Goal: Information Seeking & Learning: Check status

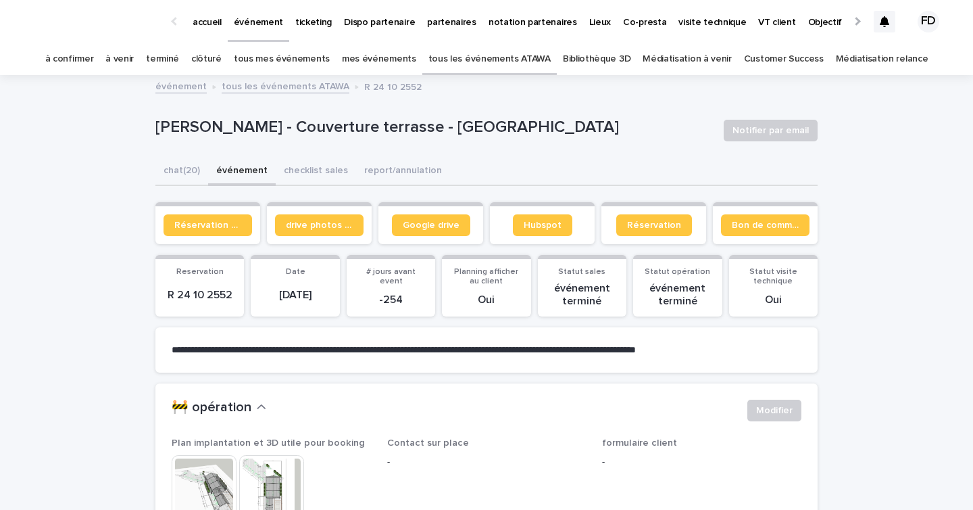
click at [202, 208] on section "Réservation client" at bounding box center [207, 223] width 105 height 42
click at [202, 214] on section "Réservation client" at bounding box center [207, 223] width 105 height 42
click at [202, 223] on span "Réservation client" at bounding box center [207, 224] width 67 height 9
click at [498, 54] on link "tous les événements ATAWA" at bounding box center [490, 59] width 122 height 32
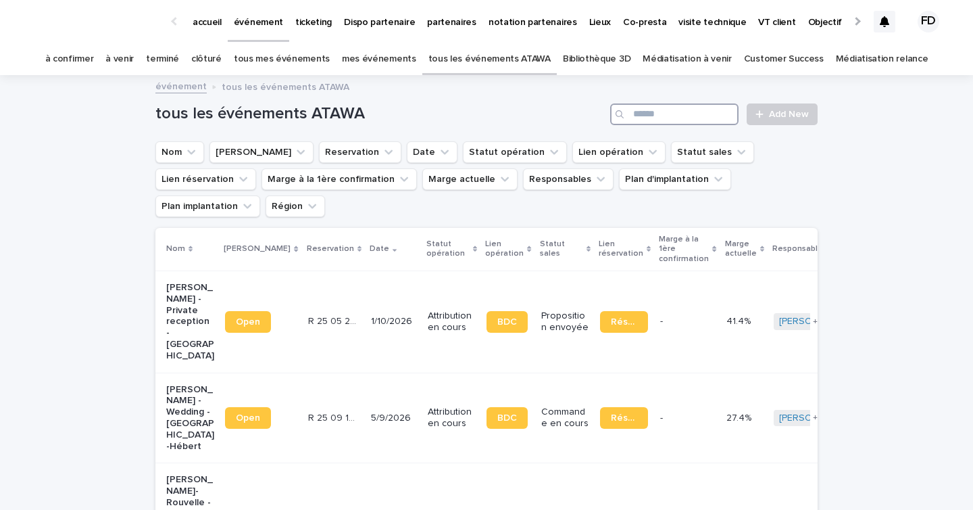
click at [679, 122] on input "Search" at bounding box center [674, 114] width 128 height 22
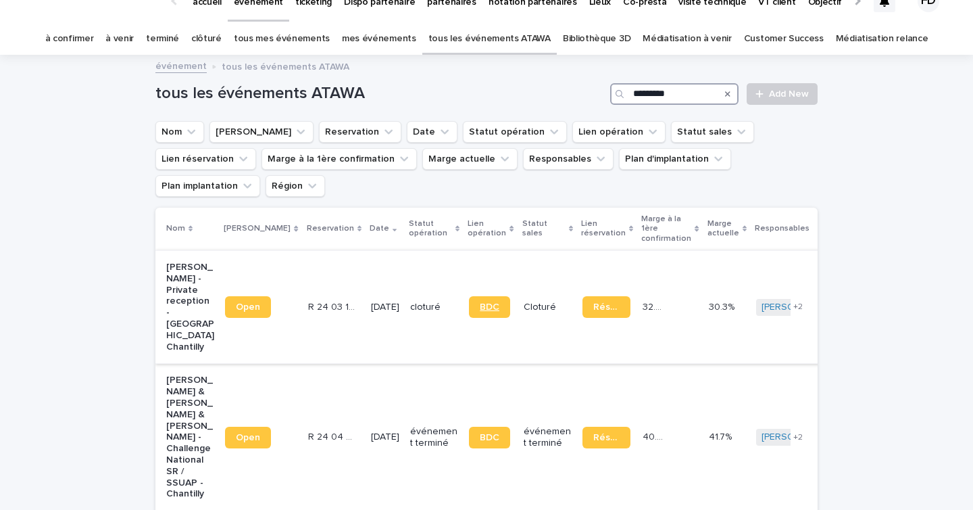
scroll to position [24, 0]
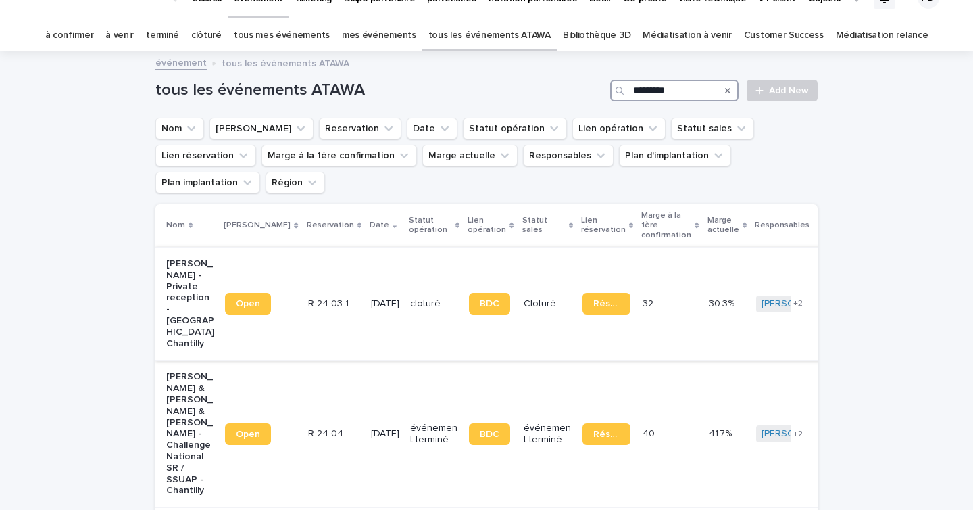
type input "*********"
click at [371, 298] on p "8/10/2024" at bounding box center [385, 303] width 28 height 11
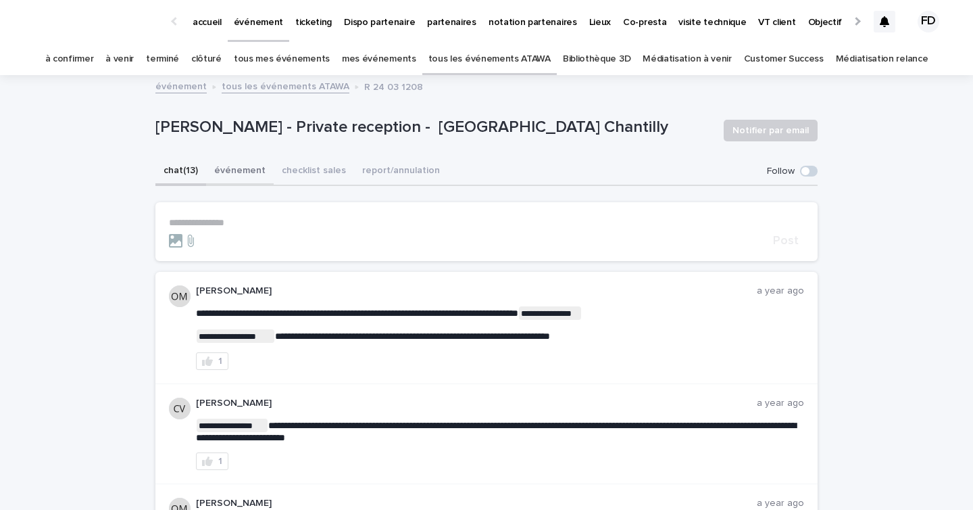
click at [223, 176] on button "événement" at bounding box center [240, 171] width 68 height 28
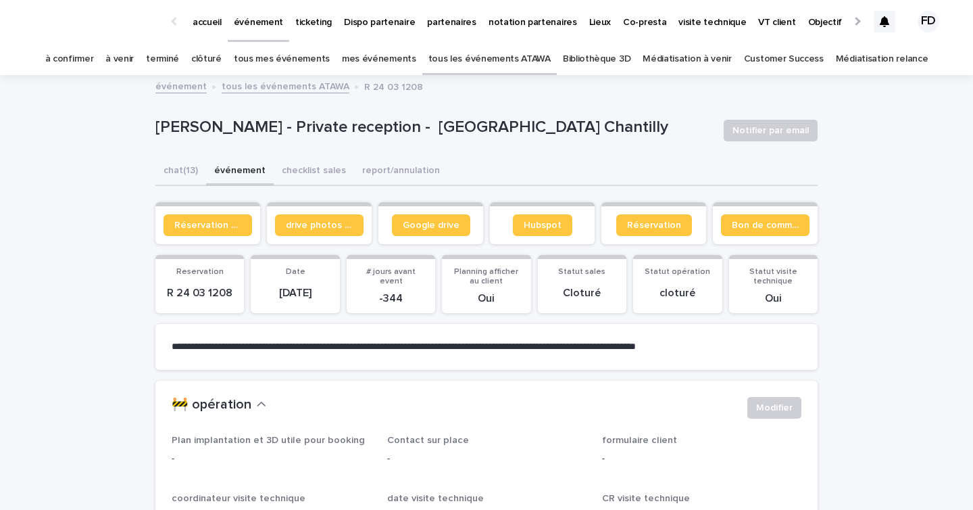
click at [172, 180] on button "chat (13)" at bounding box center [180, 171] width 51 height 28
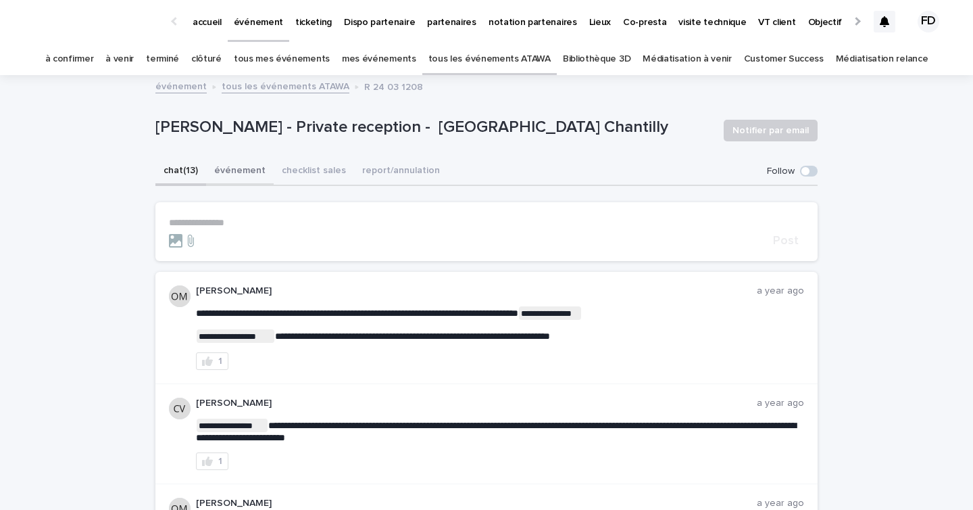
click at [235, 172] on button "événement" at bounding box center [240, 171] width 68 height 28
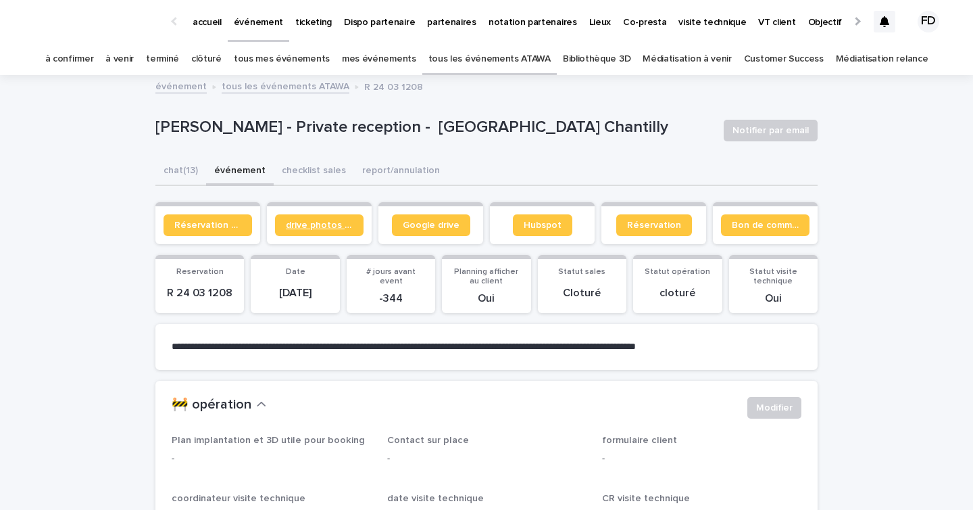
click at [322, 230] on link "drive photos coordinateur" at bounding box center [319, 225] width 89 height 22
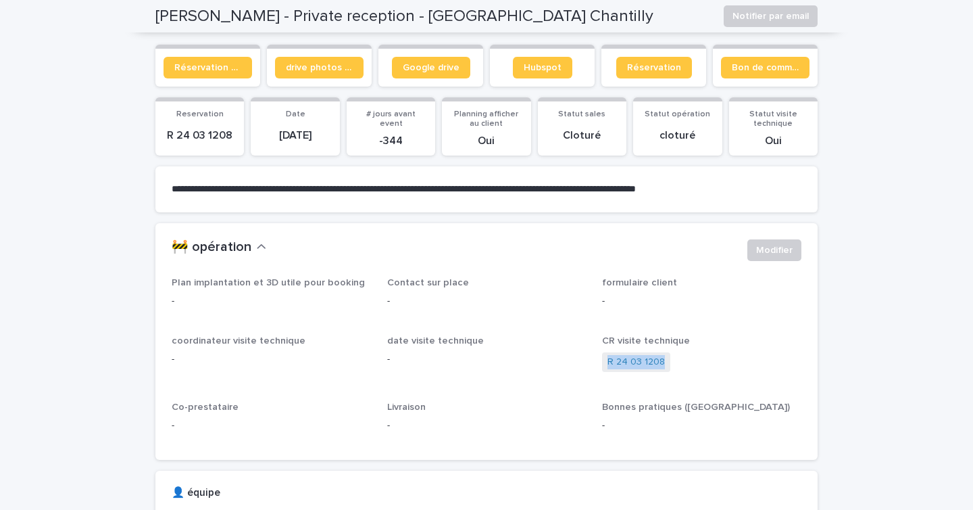
scroll to position [49, 0]
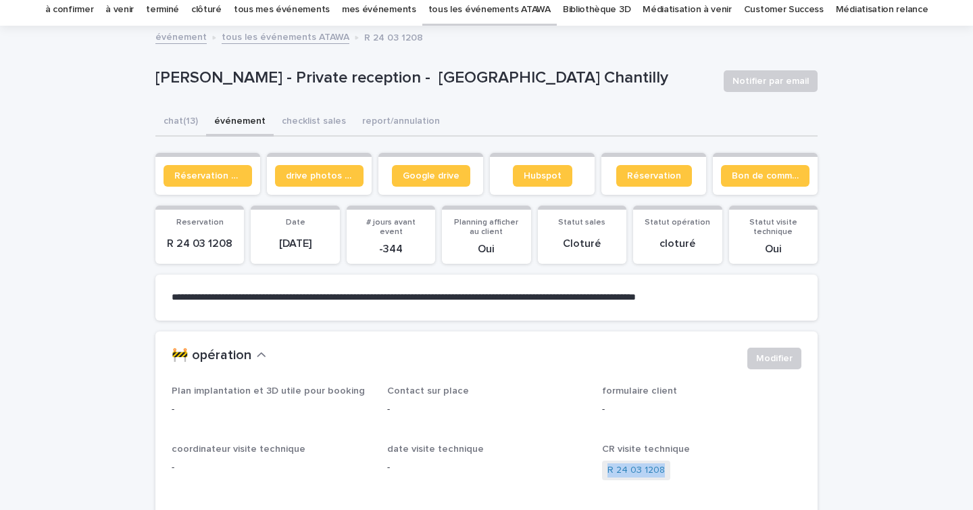
click at [256, 115] on button "événement" at bounding box center [240, 122] width 68 height 28
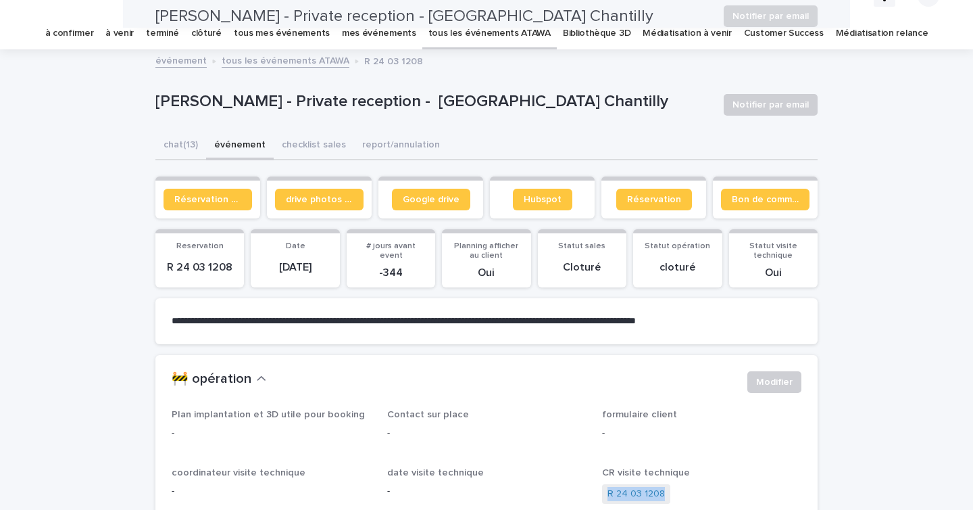
scroll to position [0, 0]
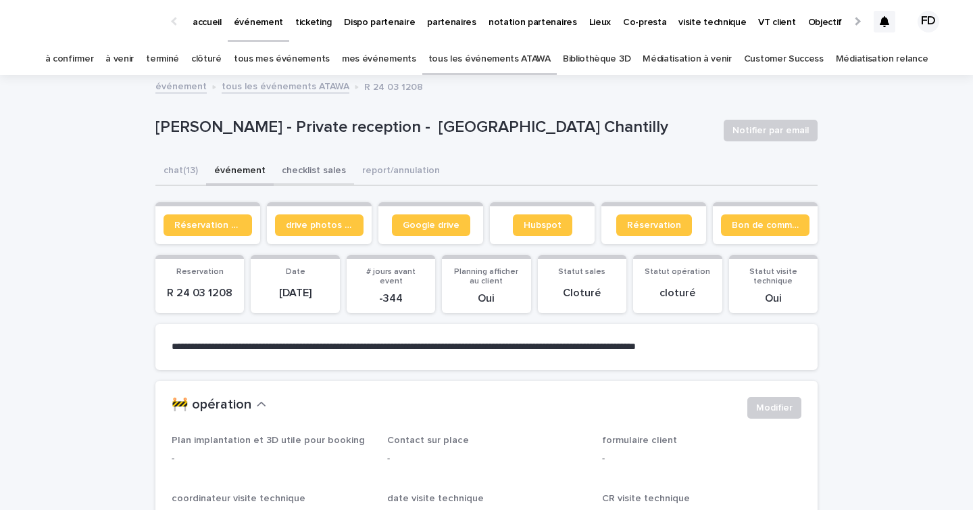
click at [301, 170] on button "checklist sales" at bounding box center [314, 171] width 80 height 28
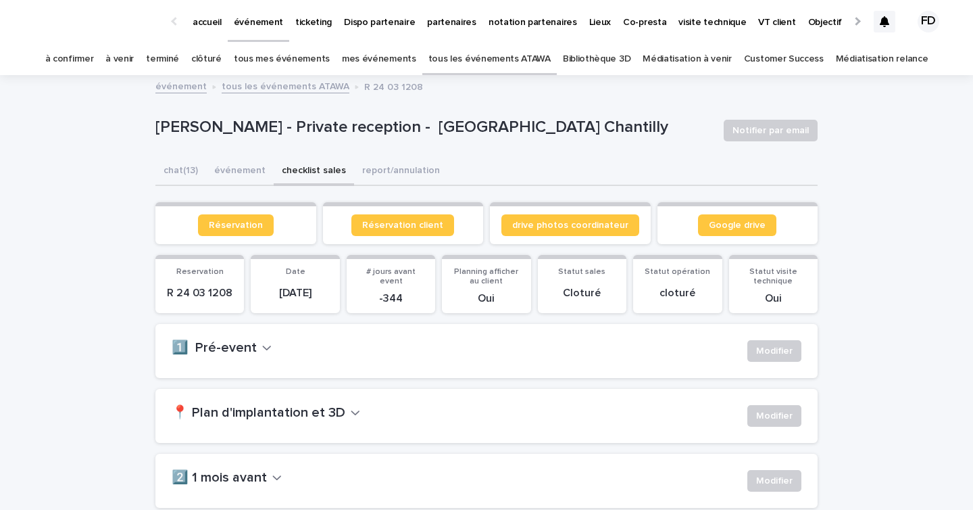
click at [243, 419] on h2 "📍 Plan d'implantation et 3D" at bounding box center [259, 413] width 174 height 16
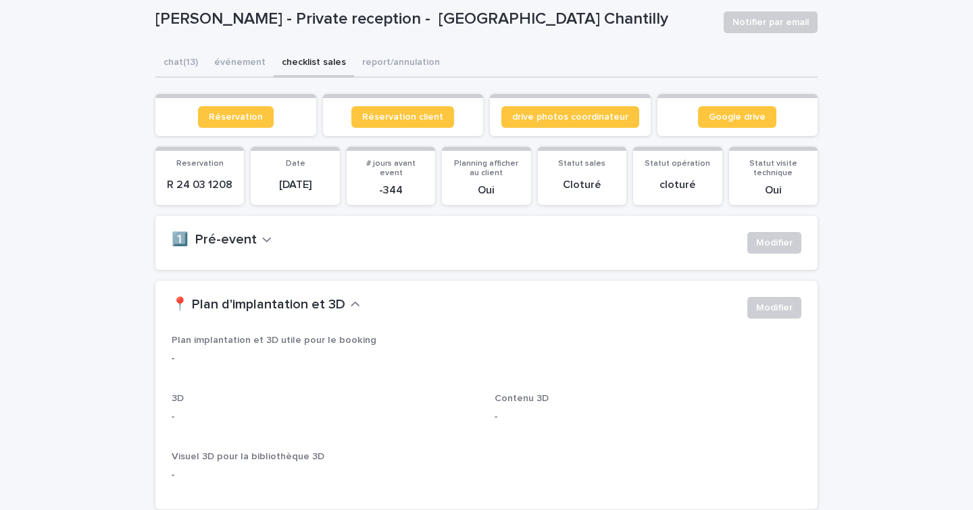
scroll to position [110, 0]
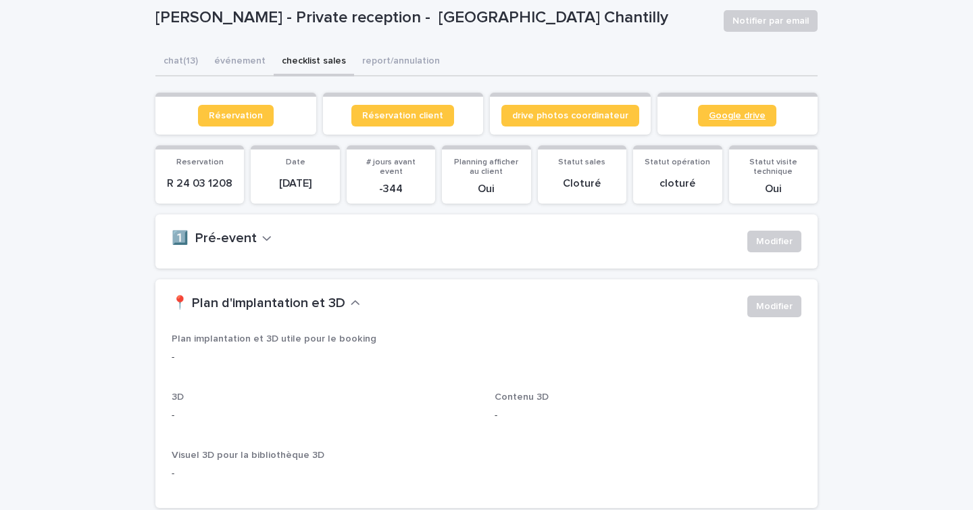
click at [768, 119] on link "Google drive" at bounding box center [737, 116] width 78 height 22
click at [257, 112] on span "Réservation" at bounding box center [236, 115] width 54 height 9
click at [193, 64] on div "**********" at bounding box center [486, 413] width 662 height 730
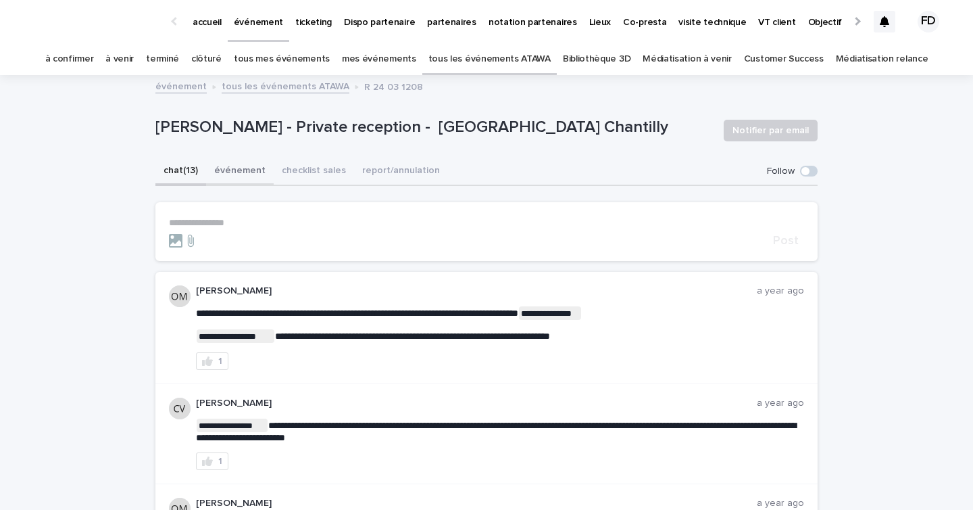
click at [223, 170] on button "événement" at bounding box center [240, 171] width 68 height 28
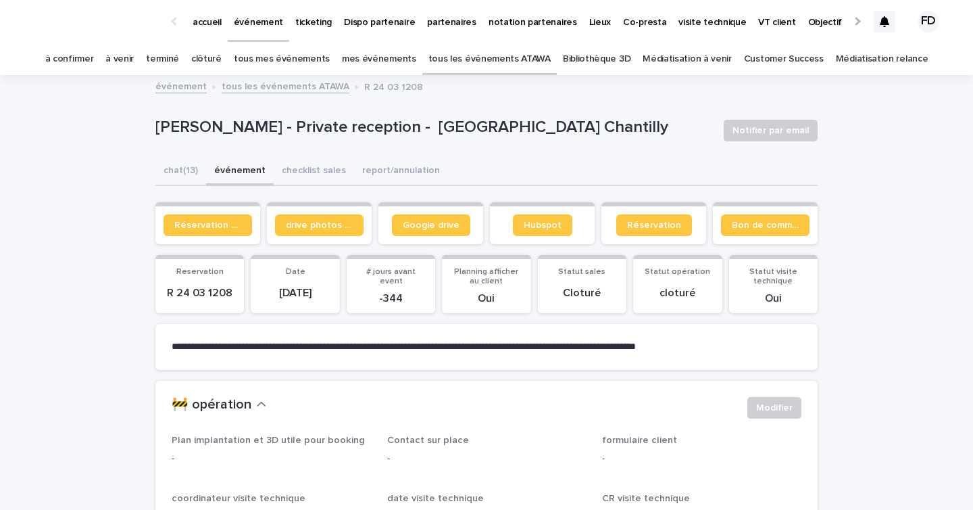
click at [134, 54] on link "à venir" at bounding box center [119, 59] width 28 height 32
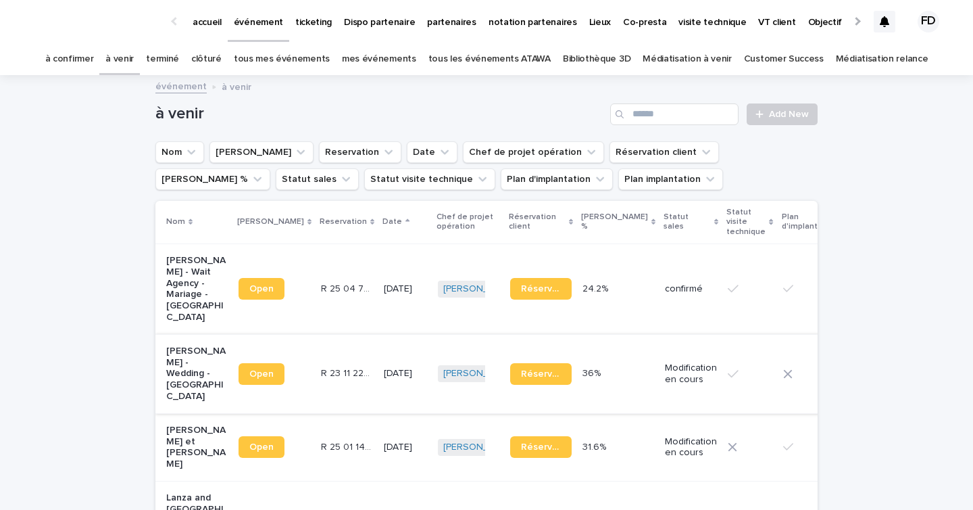
scroll to position [1381, 0]
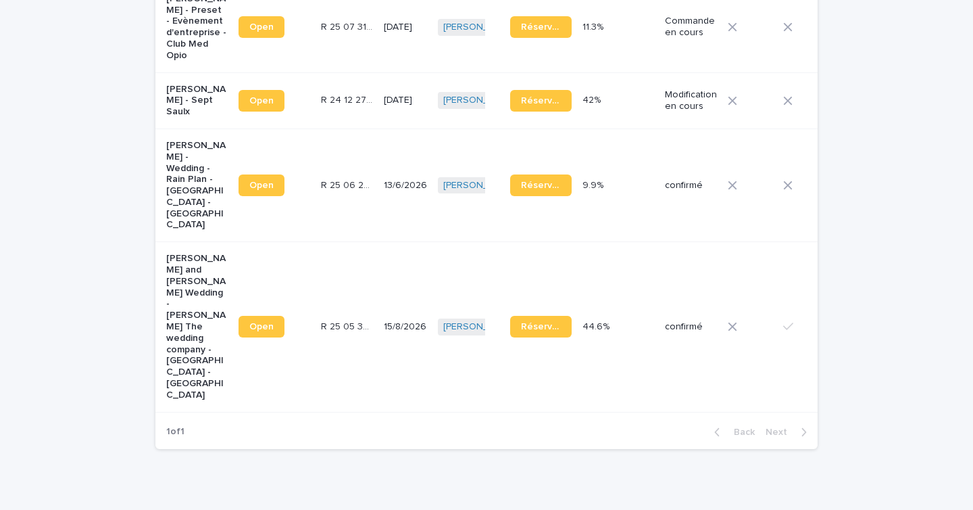
click at [384, 316] on div "15/8/2026" at bounding box center [405, 327] width 43 height 22
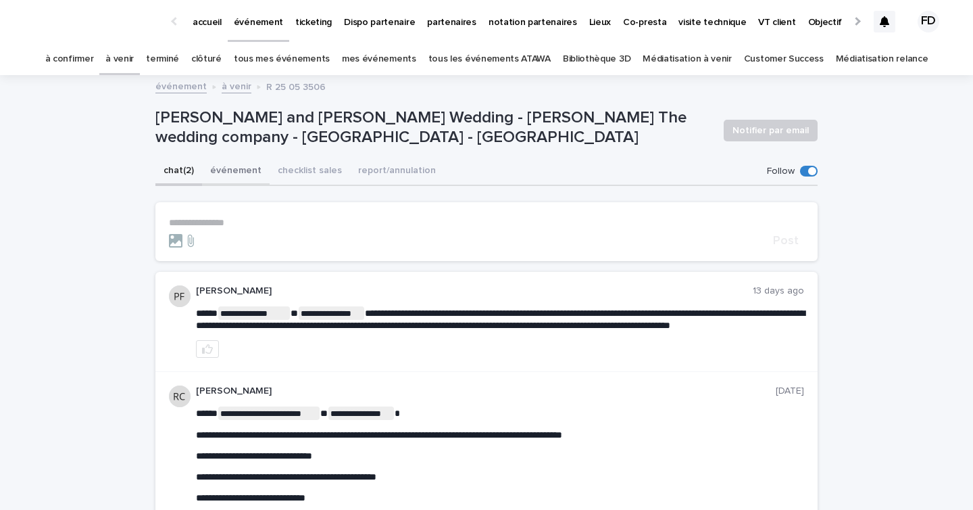
click at [243, 174] on button "événement" at bounding box center [236, 171] width 68 height 28
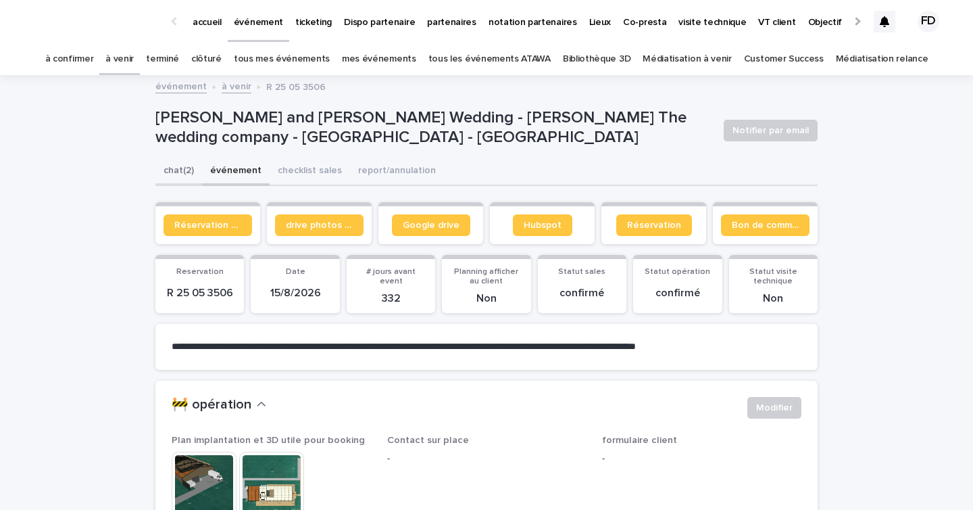
click at [185, 168] on button "chat (2)" at bounding box center [178, 171] width 47 height 28
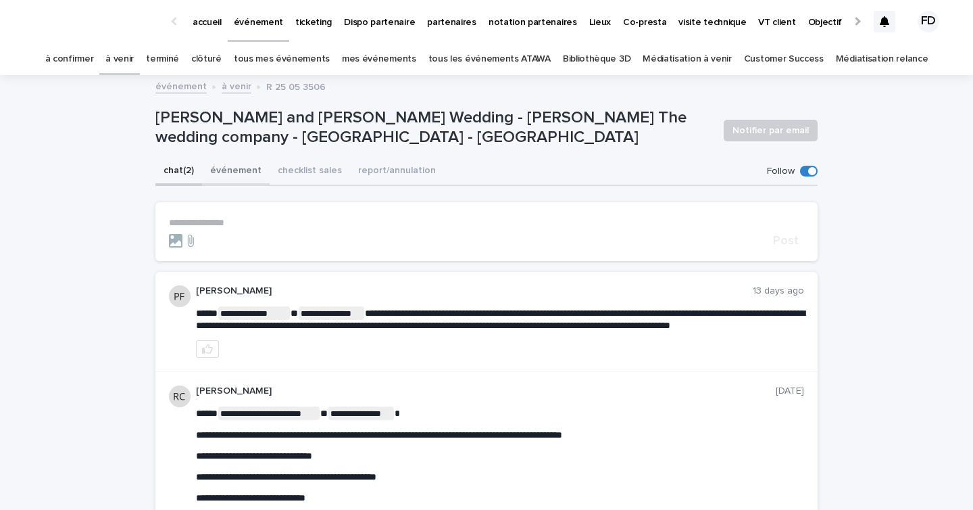
click at [222, 171] on button "événement" at bounding box center [236, 171] width 68 height 28
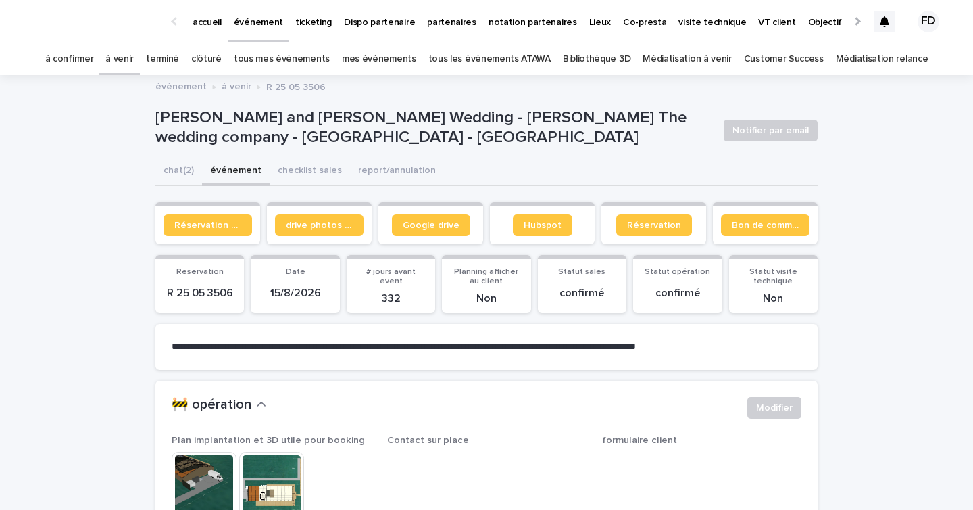
click at [661, 230] on link "Réservation" at bounding box center [654, 225] width 76 height 22
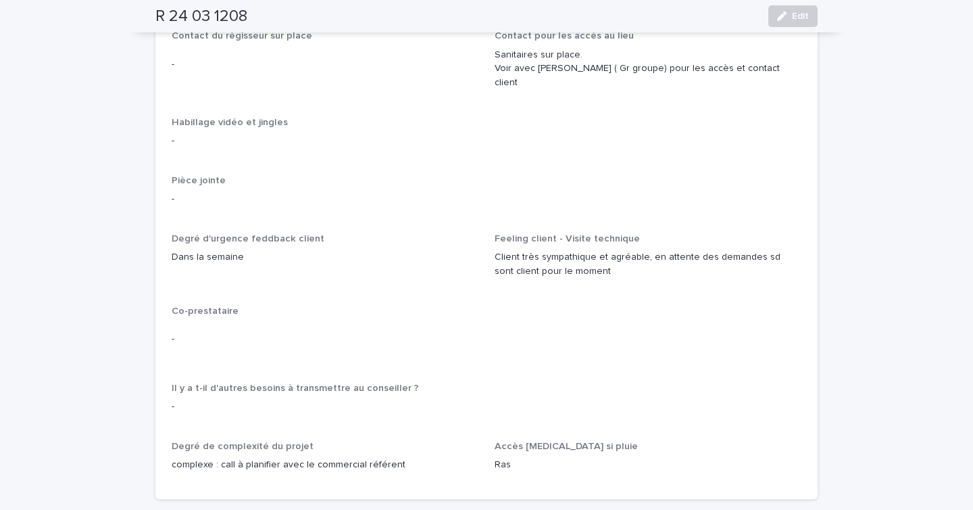
scroll to position [2041, 0]
